Goal: Obtain resource: Download file/media

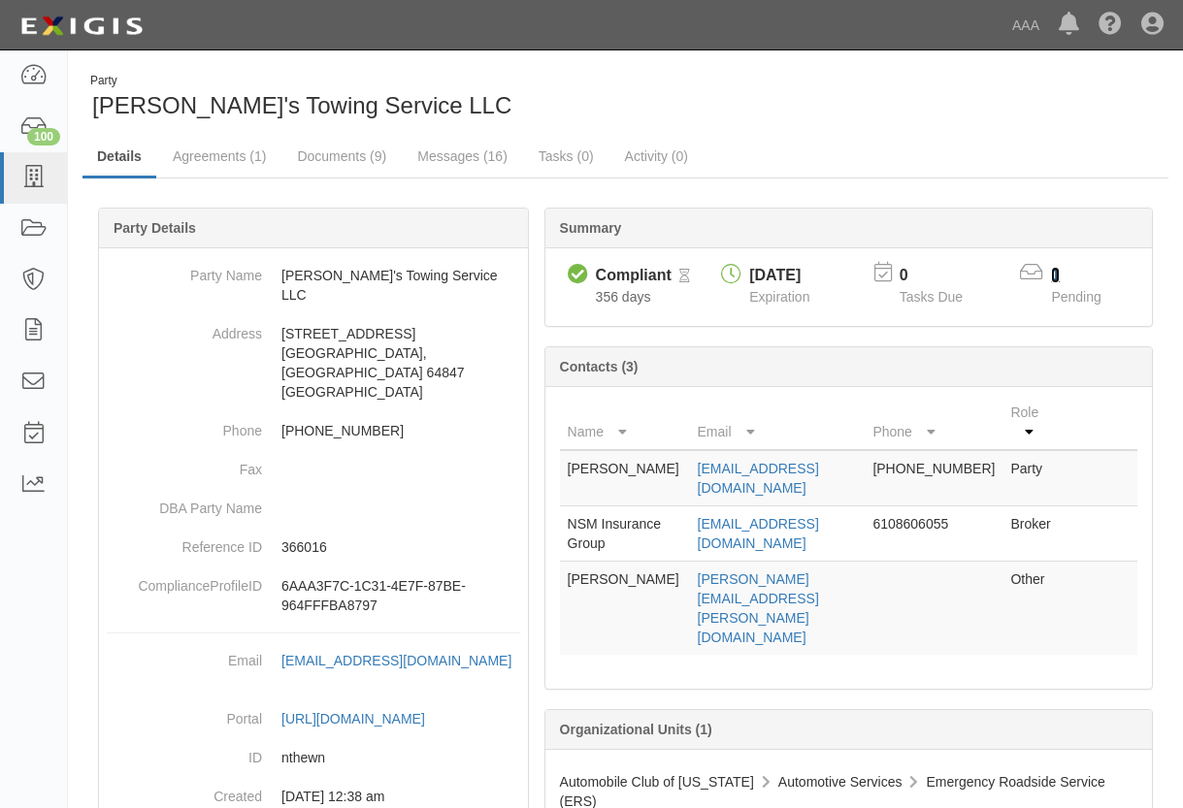
click at [1056, 273] on link "1" at bounding box center [1055, 275] width 9 height 16
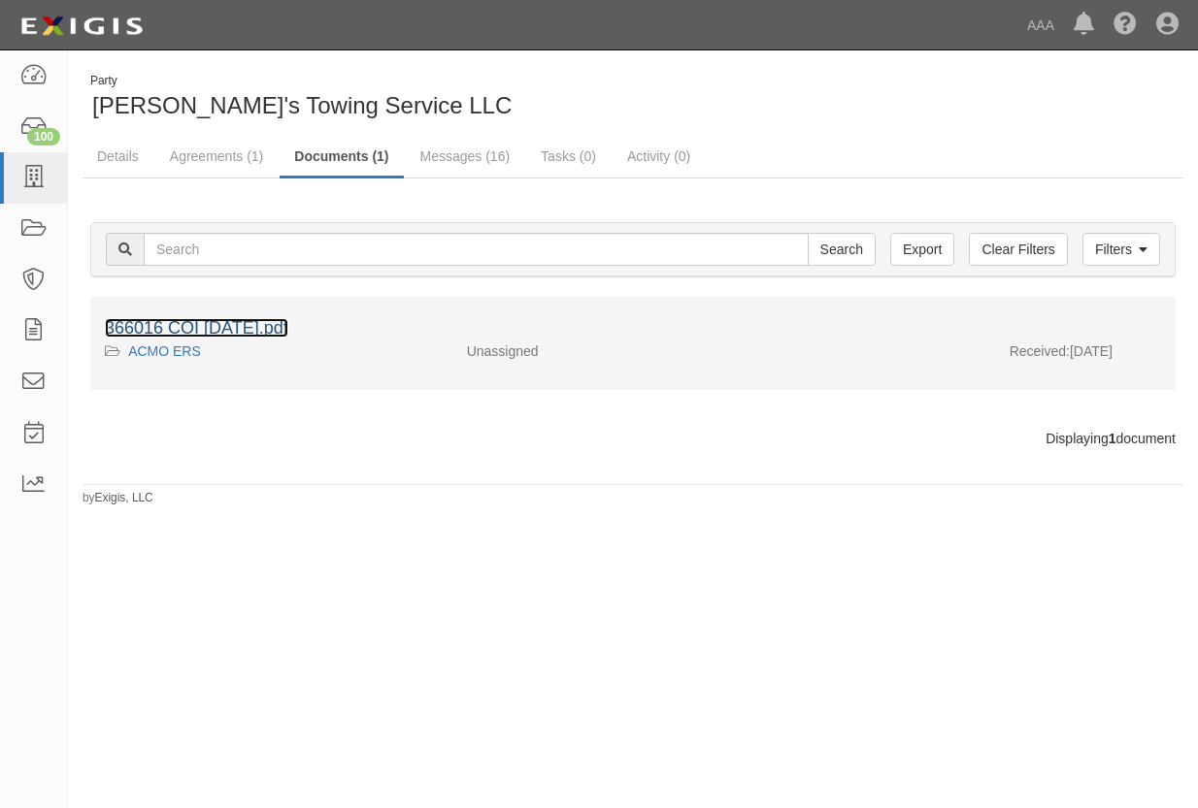
click at [176, 330] on link "366016 COI [DATE].pdf" at bounding box center [196, 327] width 183 height 19
